Goal: Find specific page/section: Find specific page/section

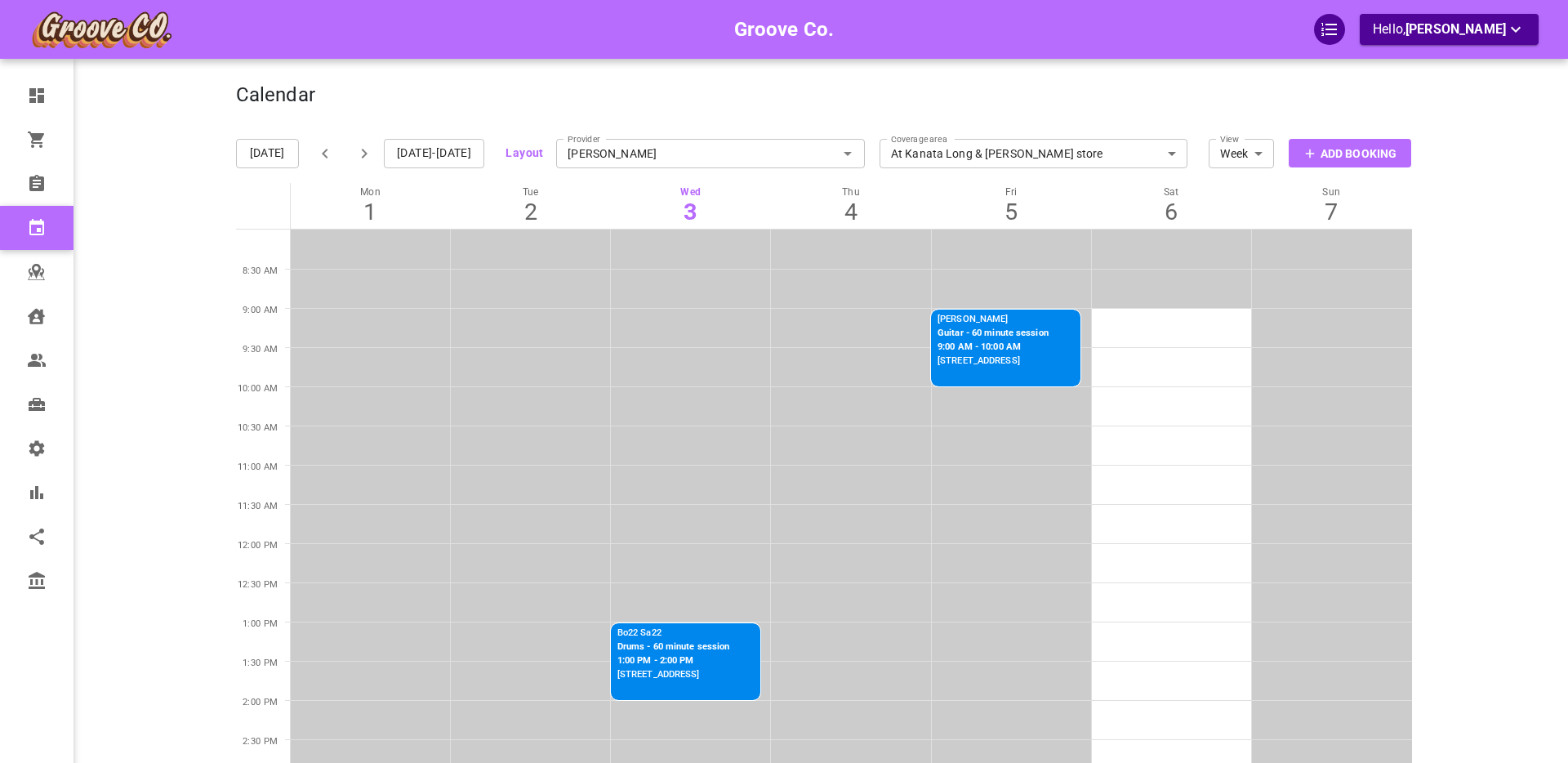
drag, startPoint x: 305, startPoint y: 22, endPoint x: 291, endPoint y: 2, distance: 24.4
click at [304, 21] on div at bounding box center [281, 29] width 503 height 41
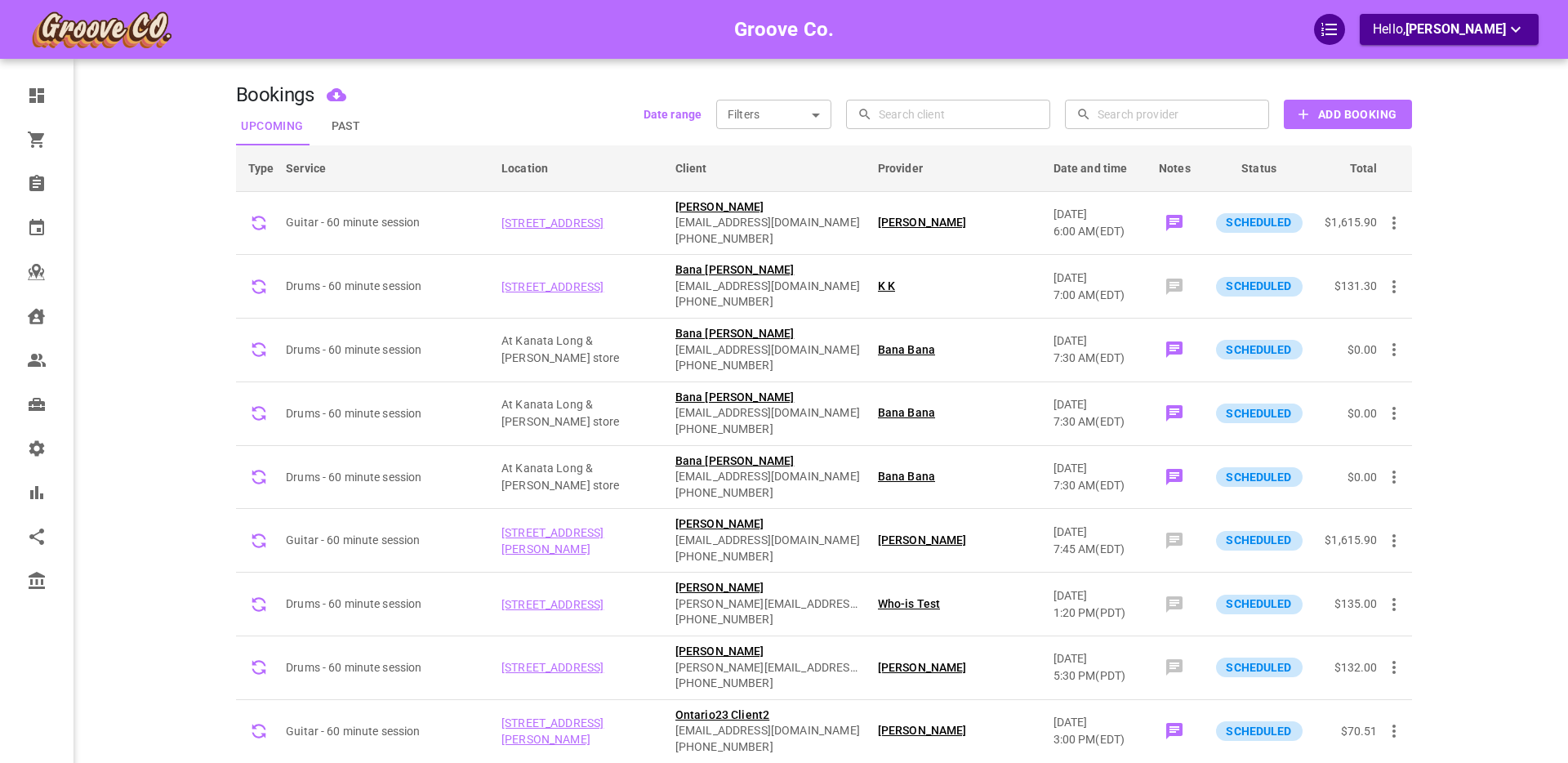
click at [675, 114] on b "Date range" at bounding box center [672, 113] width 58 height 13
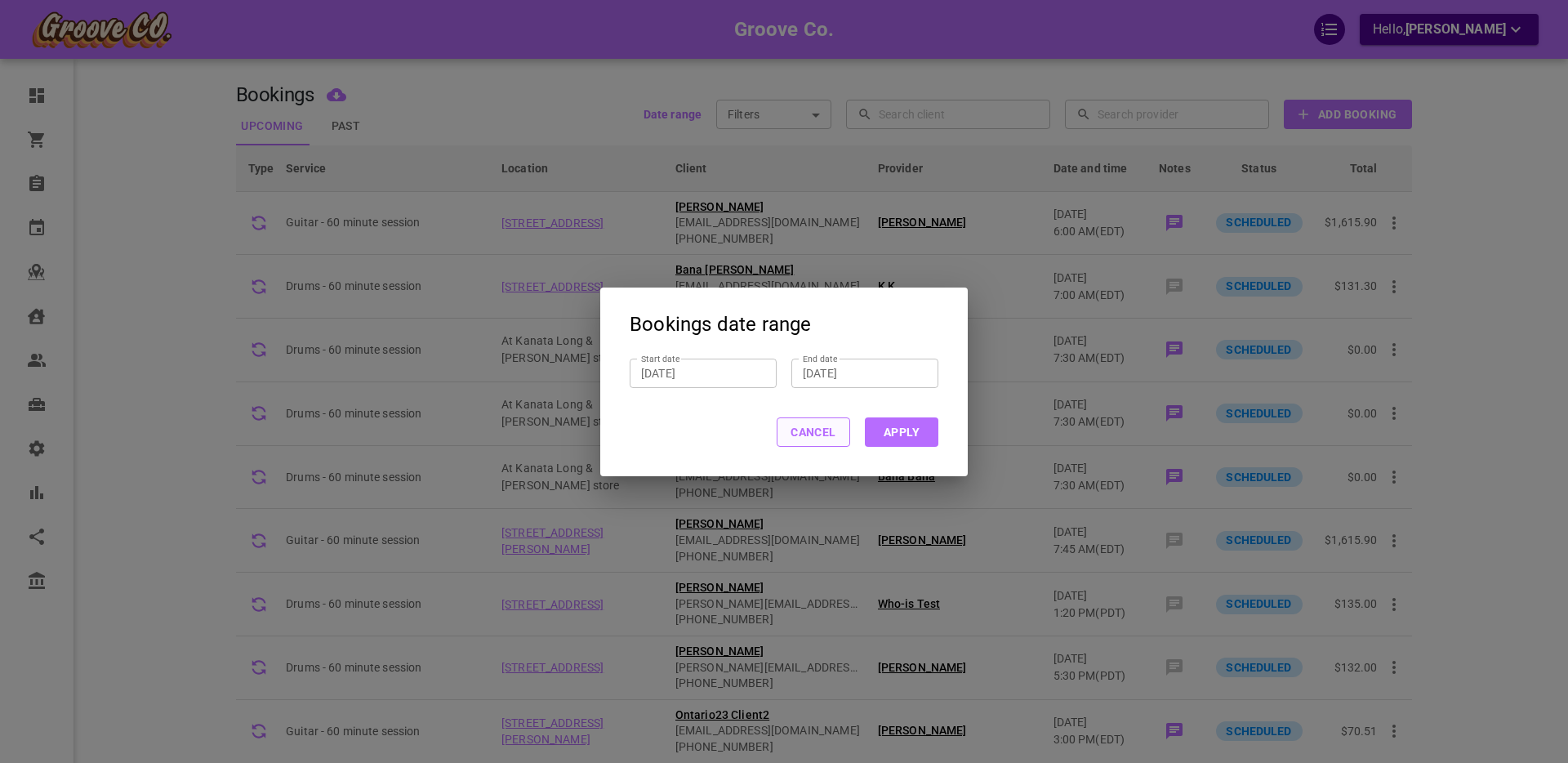
click at [810, 433] on button "Cancel" at bounding box center [813, 433] width 74 height 30
